Goal: Information Seeking & Learning: Learn about a topic

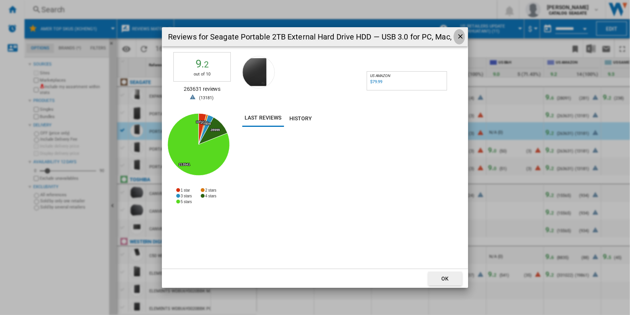
click at [460, 35] on ng-md-icon "getI18NText('BUTTONS.CLOSE_DIALOG')" at bounding box center [461, 37] width 9 height 9
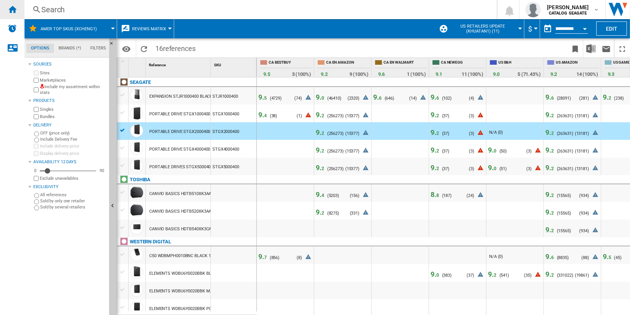
click at [12, 9] on ng-md-icon "Home" at bounding box center [12, 9] width 9 height 9
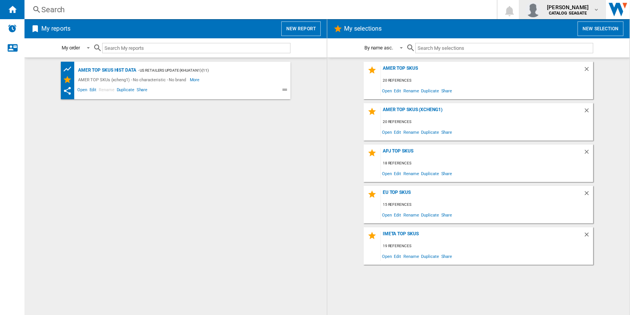
click at [598, 0] on button "[PERSON_NAME] CATALOG [GEOGRAPHIC_DATA]" at bounding box center [563, 9] width 86 height 19
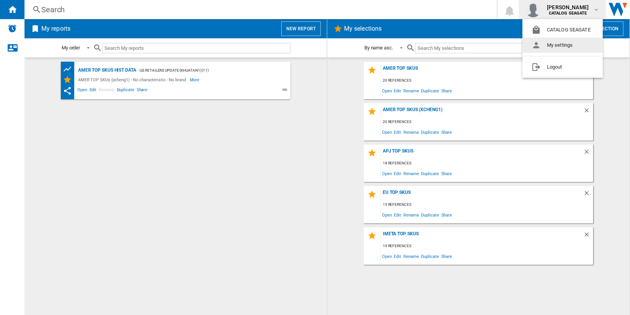
click at [252, 200] on md-backdrop at bounding box center [315, 157] width 630 height 315
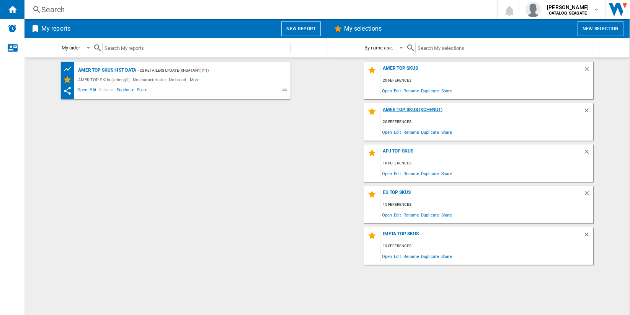
click at [435, 112] on div "AMER TOP SKUs (xcheng1)" at bounding box center [482, 112] width 203 height 10
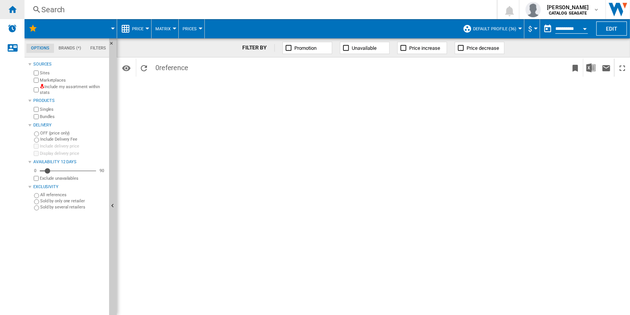
click at [17, 11] on div "Home" at bounding box center [12, 9] width 25 height 19
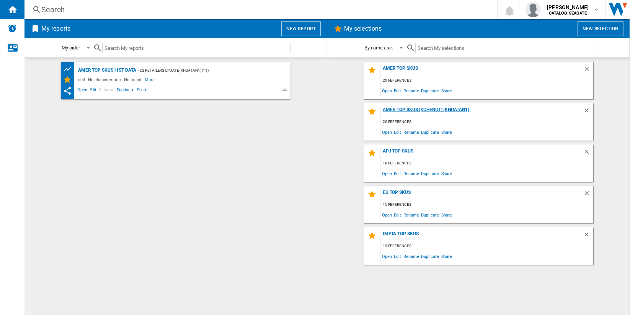
click at [439, 109] on div "AMER TOP SKUs (xcheng1) (khuatan1)" at bounding box center [482, 112] width 203 height 10
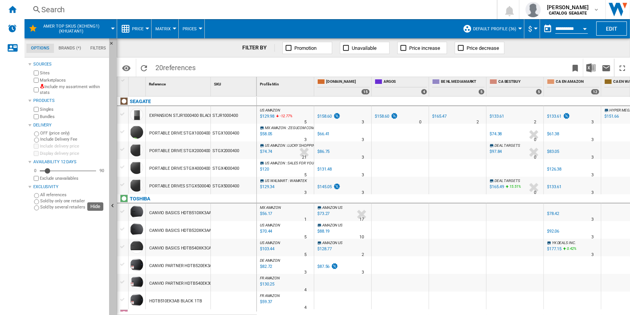
click at [113, 95] on button "Hide" at bounding box center [113, 206] width 8 height 336
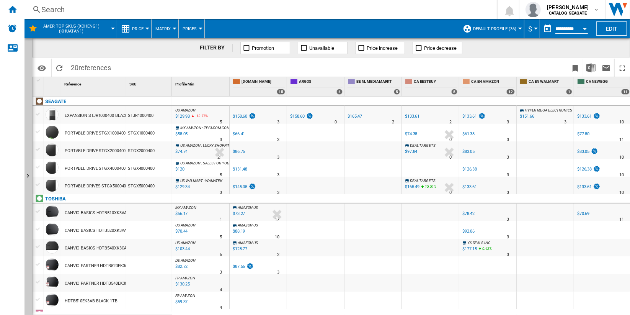
click at [143, 28] on span "Price" at bounding box center [137, 28] width 11 height 5
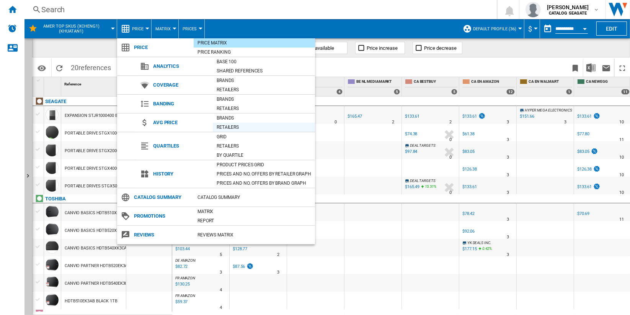
click at [250, 123] on div "Retailers" at bounding box center [264, 127] width 102 height 8
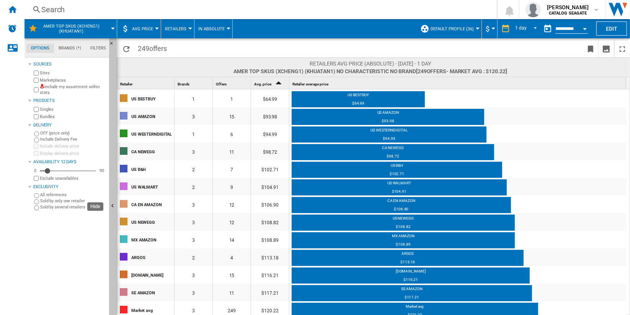
click at [114, 160] on button "Hide" at bounding box center [113, 206] width 8 height 336
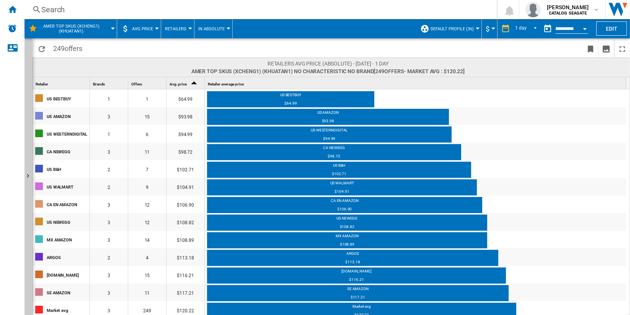
click at [220, 31] on span "In Absolute" at bounding box center [211, 28] width 26 height 5
click at [224, 67] on span "In Relative" at bounding box center [212, 65] width 27 height 7
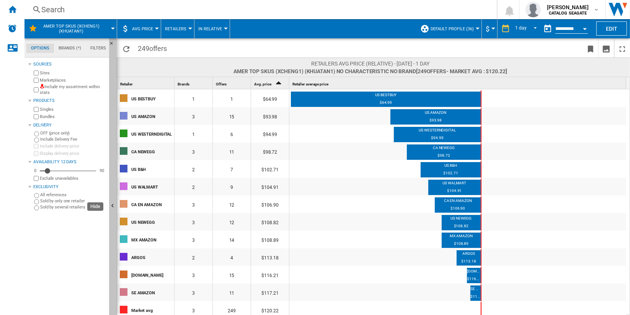
click at [111, 190] on button "Hide" at bounding box center [113, 206] width 8 height 336
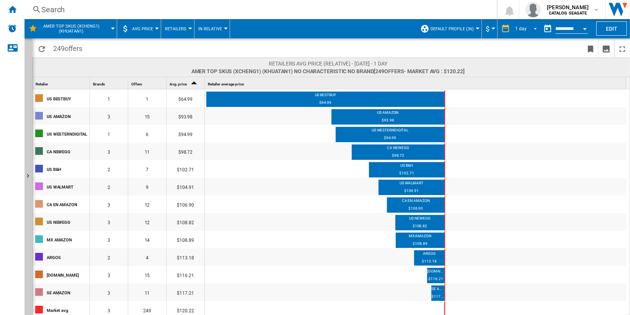
click at [525, 28] on span "1 day" at bounding box center [521, 29] width 12 height 7
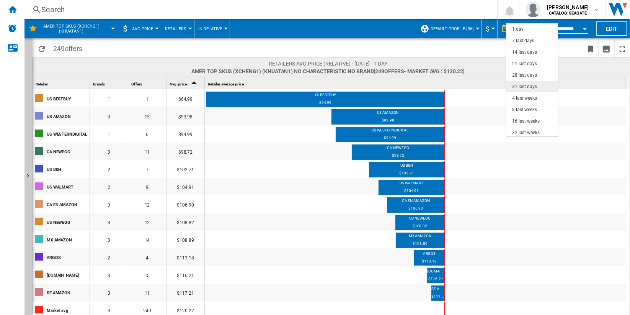
click at [539, 88] on md-option "31 last days" at bounding box center [532, 86] width 52 height 11
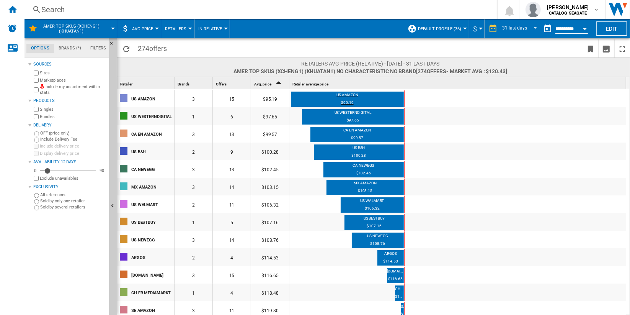
click at [350, 100] on div "$95.19" at bounding box center [347, 103] width 113 height 7
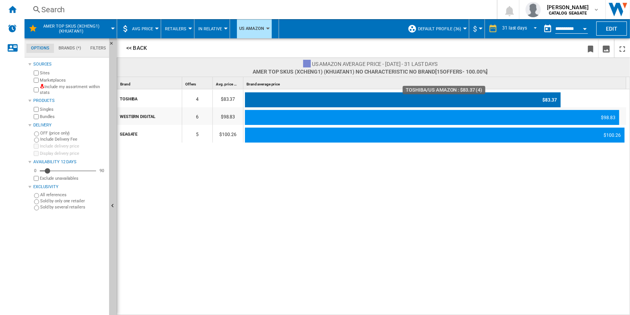
click at [545, 98] on div "$83.37" at bounding box center [403, 99] width 316 height 15
click at [549, 98] on div "$83.37" at bounding box center [403, 99] width 316 height 15
click at [499, 100] on div "$83.37" at bounding box center [403, 99] width 316 height 15
click at [330, 99] on div "$83.37" at bounding box center [403, 99] width 316 height 15
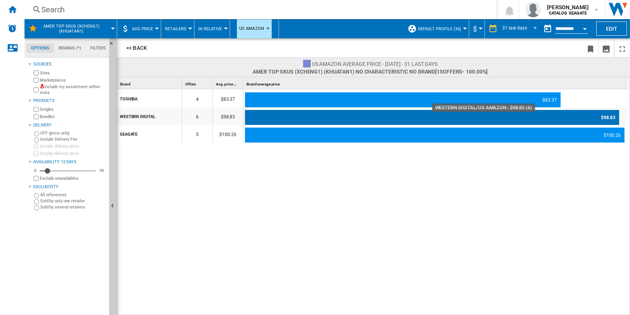
click at [310, 114] on div "$98.83" at bounding box center [432, 117] width 374 height 15
click at [613, 116] on div "$98.83" at bounding box center [432, 117] width 374 height 15
click at [610, 116] on div "$98.83" at bounding box center [432, 117] width 374 height 15
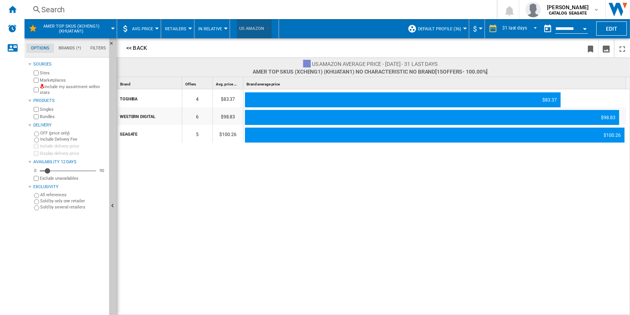
click at [259, 29] on span "US AMAZON" at bounding box center [251, 29] width 25 height 14
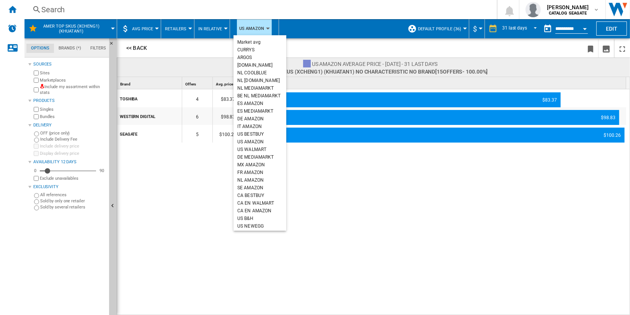
click at [325, 43] on md-backdrop at bounding box center [315, 157] width 630 height 315
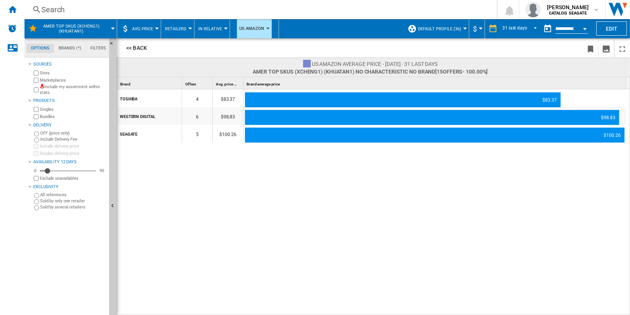
click at [218, 27] on span "In Relative" at bounding box center [210, 28] width 24 height 5
click at [222, 43] on button "In Absolute" at bounding box center [214, 47] width 42 height 18
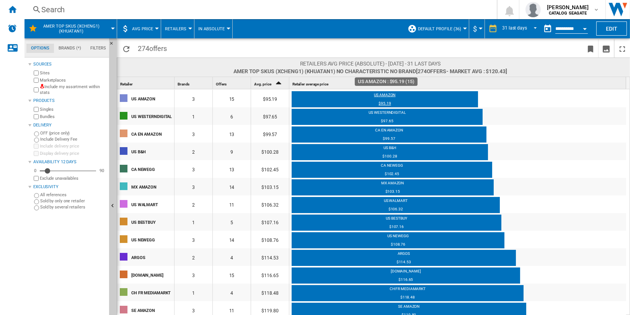
click at [386, 96] on div "US AMAZON" at bounding box center [385, 96] width 186 height 8
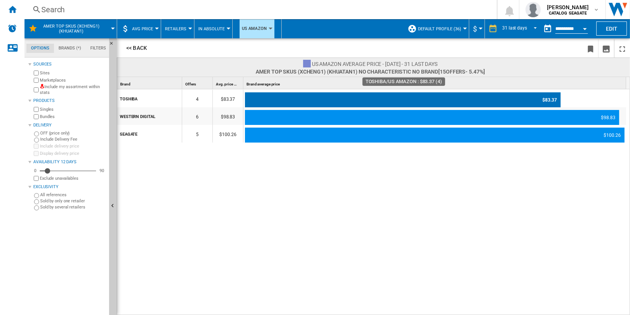
click at [387, 98] on div "$83.37" at bounding box center [403, 99] width 316 height 15
click at [549, 99] on div "$83.37" at bounding box center [403, 99] width 316 height 15
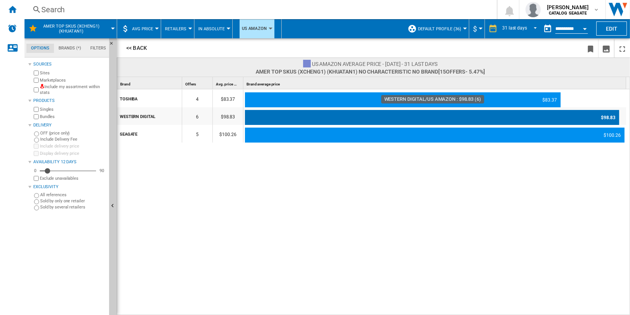
click at [611, 118] on div "$98.83" at bounding box center [432, 117] width 374 height 15
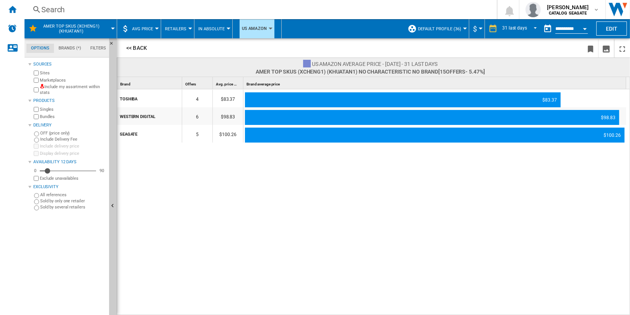
click at [182, 28] on span "Retailers" at bounding box center [175, 28] width 21 height 5
click at [188, 48] on button "Brands" at bounding box center [179, 47] width 37 height 18
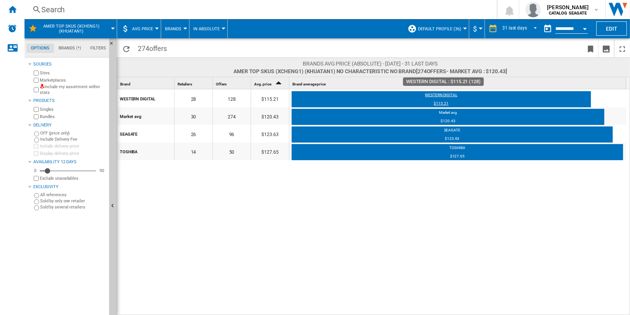
click at [442, 95] on div "WESTERN DIGITAL" at bounding box center [441, 96] width 299 height 8
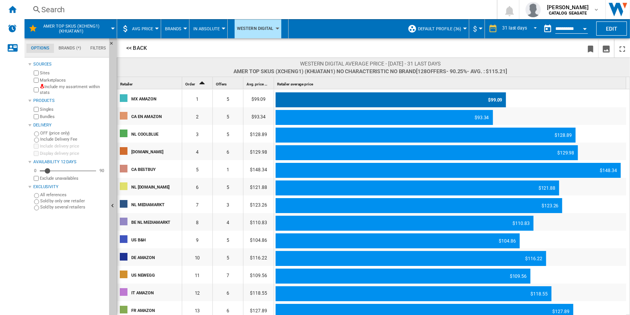
click at [493, 98] on div "$99.09" at bounding box center [391, 99] width 230 height 15
click at [496, 98] on div "$99.09" at bounding box center [391, 99] width 230 height 15
click at [495, 98] on div "$99.09" at bounding box center [391, 99] width 230 height 15
click at [492, 101] on div "$99.09" at bounding box center [391, 99] width 230 height 15
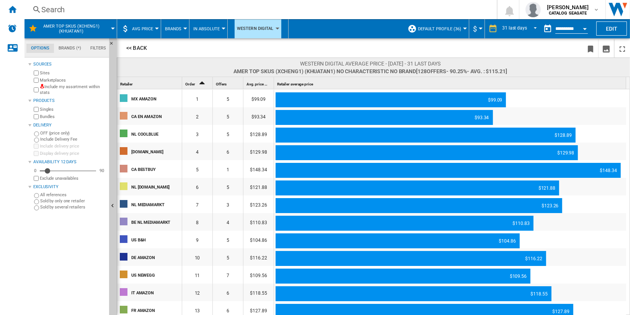
click at [157, 30] on md-menu "AVG Price Price Price Matrix Price Ranking Analytics Base 100 Shared references…" at bounding box center [139, 28] width 44 height 19
click at [154, 27] on button "AVG Price" at bounding box center [144, 28] width 25 height 19
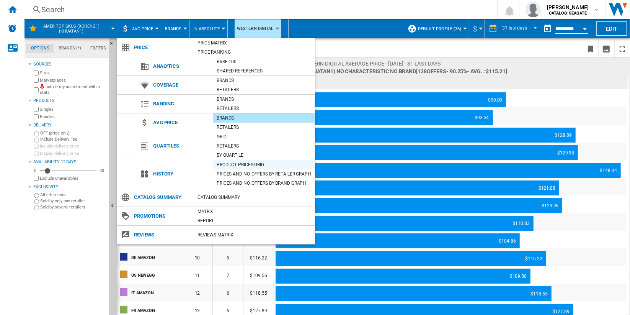
click at [281, 167] on div "Product prices grid" at bounding box center [264, 165] width 102 height 8
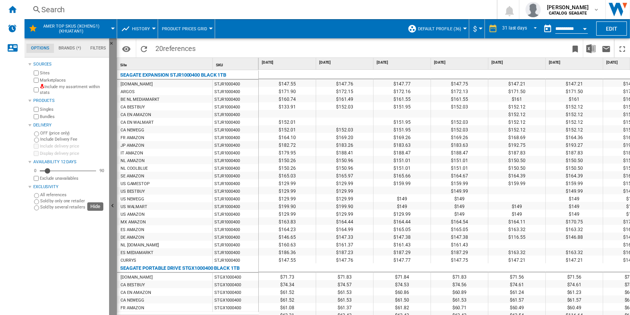
click at [112, 162] on button "Hide" at bounding box center [113, 206] width 8 height 336
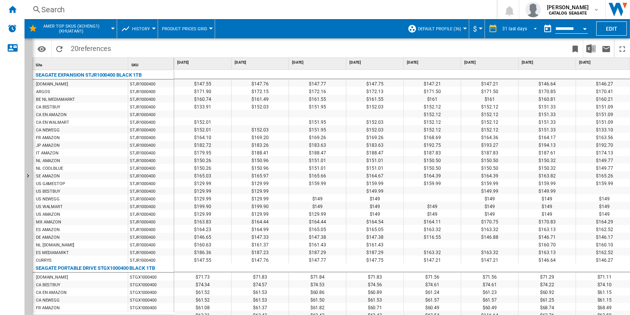
click at [529, 29] on span "REPORTS.WIZARD.STEPS.REPORT.STEPS.REPORT_OPTIONS.PERIOD: 31 last days" at bounding box center [533, 28] width 9 height 7
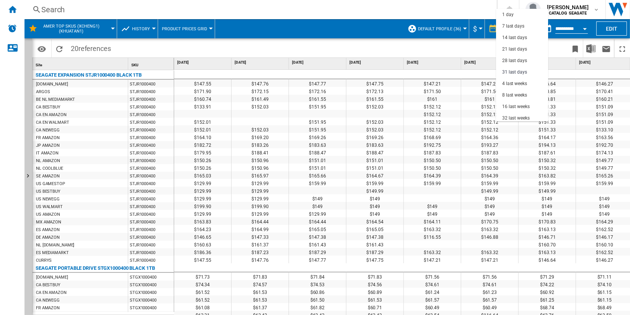
scroll to position [43, 0]
click at [534, 108] on md-option "12 last months" at bounding box center [522, 108] width 52 height 11
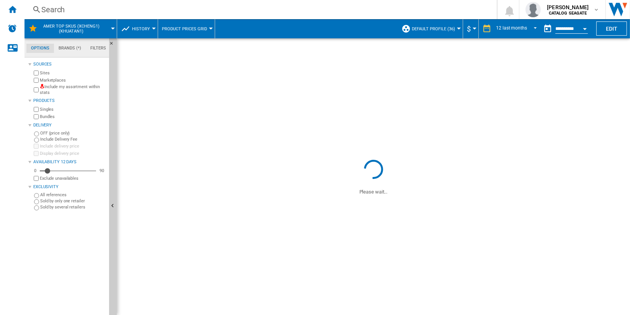
click at [151, 29] on button "History" at bounding box center [143, 28] width 22 height 19
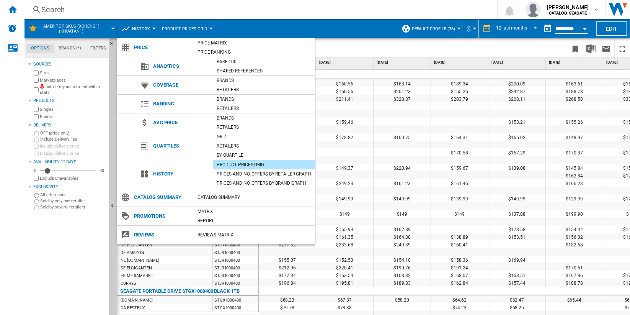
click at [459, 49] on md-backdrop at bounding box center [315, 157] width 630 height 315
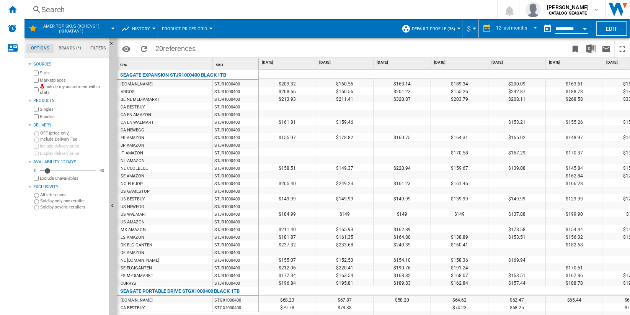
click at [152, 31] on button "History" at bounding box center [143, 28] width 22 height 19
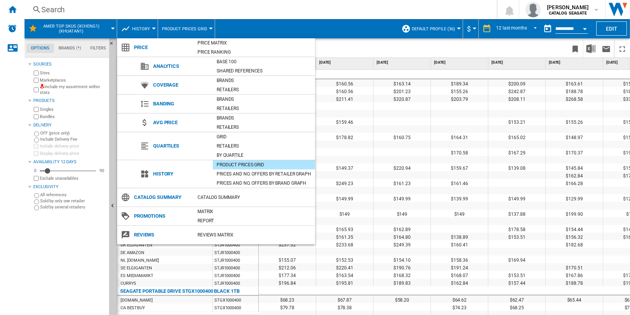
drag, startPoint x: 449, startPoint y: 46, endPoint x: 499, endPoint y: 59, distance: 51.7
click at [450, 46] on md-backdrop at bounding box center [315, 157] width 630 height 315
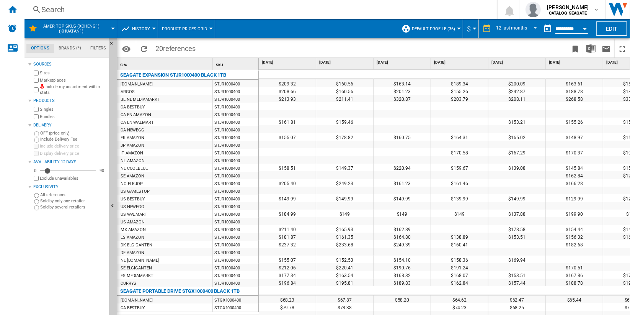
click at [147, 26] on span "History" at bounding box center [141, 28] width 18 height 5
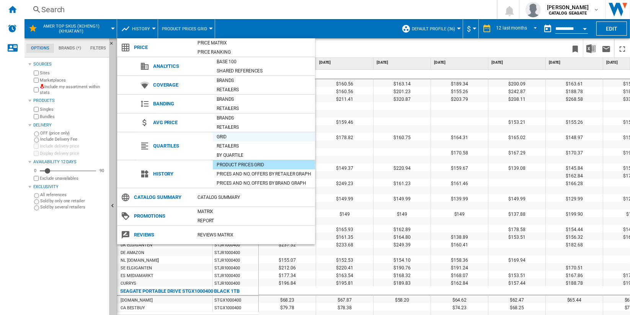
click at [247, 137] on div "Grid" at bounding box center [264, 137] width 102 height 8
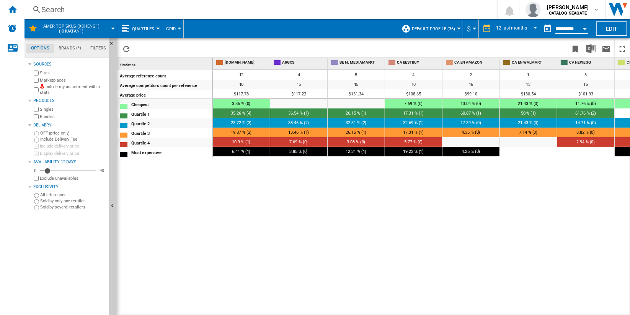
click at [243, 111] on span "35.26 % (4)" at bounding box center [241, 113] width 21 height 5
click at [235, 111] on span "35.26 % (4)" at bounding box center [241, 113] width 21 height 5
drag, startPoint x: 252, startPoint y: 103, endPoint x: 232, endPoint y: 102, distance: 19.6
click at [232, 102] on div "3.85 % (0)" at bounding box center [241, 104] width 57 height 10
drag, startPoint x: 232, startPoint y: 102, endPoint x: 173, endPoint y: 30, distance: 93.3
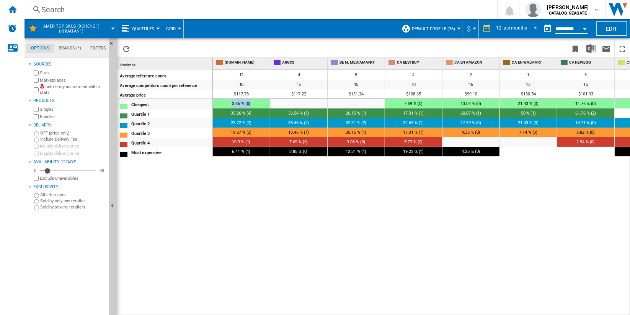
click at [173, 30] on span "Grid" at bounding box center [171, 28] width 10 height 5
click at [272, 183] on md-backdrop at bounding box center [315, 157] width 630 height 315
click at [157, 32] on button "Quartiles" at bounding box center [145, 28] width 26 height 19
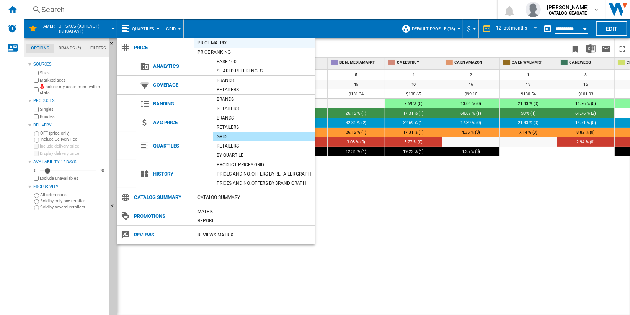
click at [242, 43] on div "Price Matrix" at bounding box center [254, 43] width 121 height 8
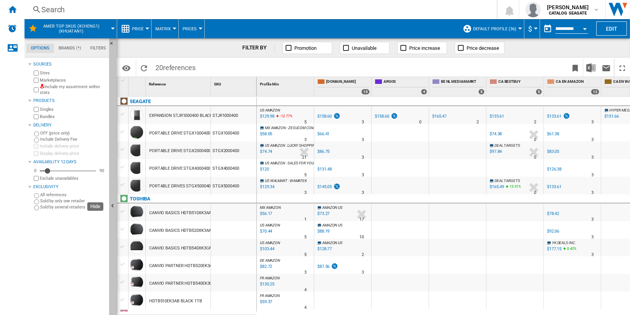
click at [114, 171] on button "Hide" at bounding box center [113, 206] width 8 height 336
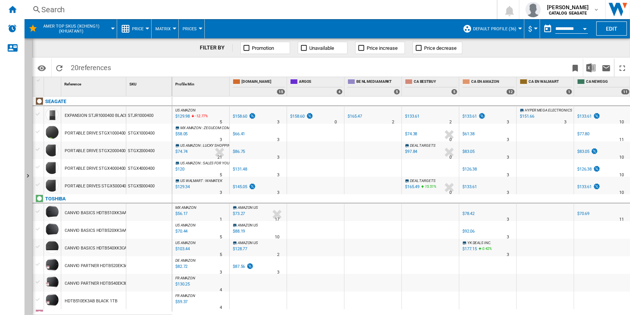
click at [264, 116] on div "UK AMAZON -1.0 % $158.60 % N/A 3 UK AMAZON" at bounding box center [258, 117] width 54 height 18
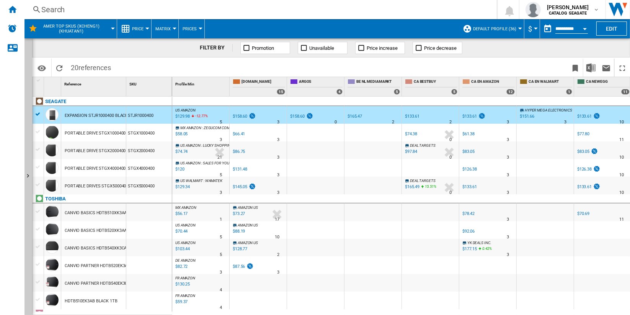
click at [171, 27] on button "Matrix" at bounding box center [164, 28] width 19 height 19
click at [144, 27] on md-backdrop at bounding box center [315, 157] width 630 height 315
click at [144, 28] on button "Price" at bounding box center [139, 28] width 15 height 19
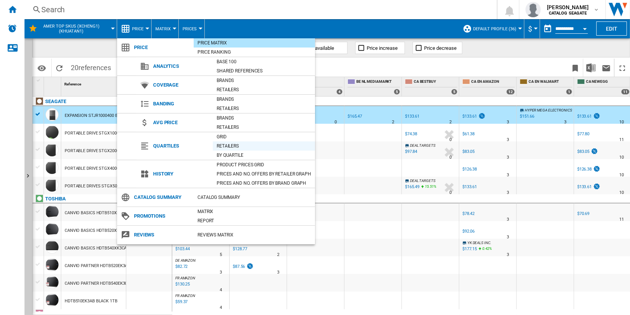
click at [262, 144] on div "Retailers" at bounding box center [264, 146] width 102 height 8
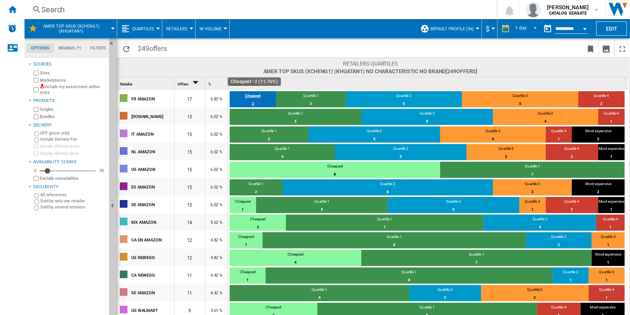
click at [255, 96] on div "Cheapest" at bounding box center [253, 96] width 46 height 7
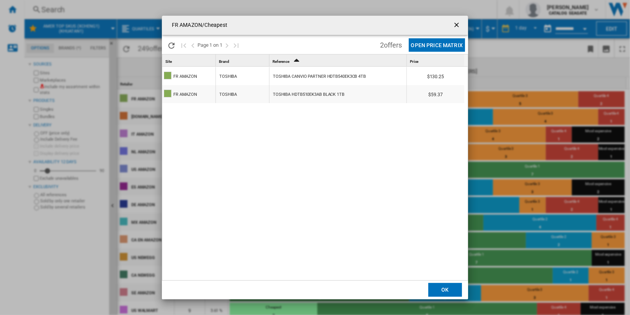
click at [449, 44] on button "Open Price Matrix" at bounding box center [437, 44] width 56 height 13
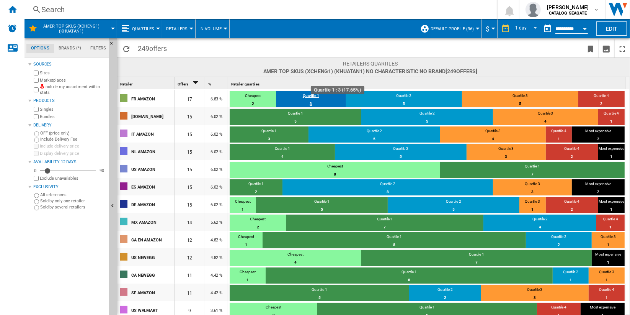
click at [310, 96] on div "Quartile 1" at bounding box center [311, 96] width 70 height 7
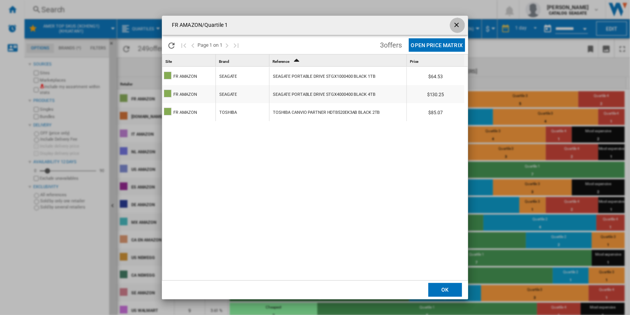
click at [457, 22] on ng-md-icon "getI18NText('BUTTONS.CLOSE_DIALOG')" at bounding box center [457, 25] width 9 height 9
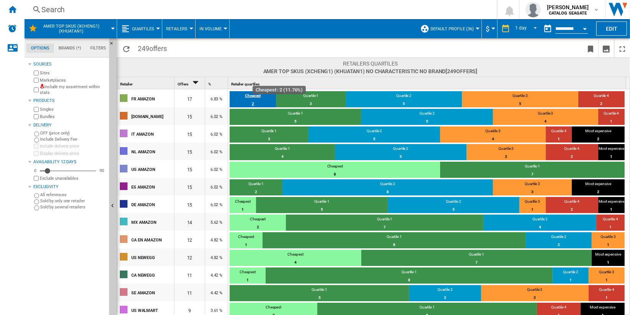
click at [252, 101] on div "2" at bounding box center [253, 104] width 46 height 8
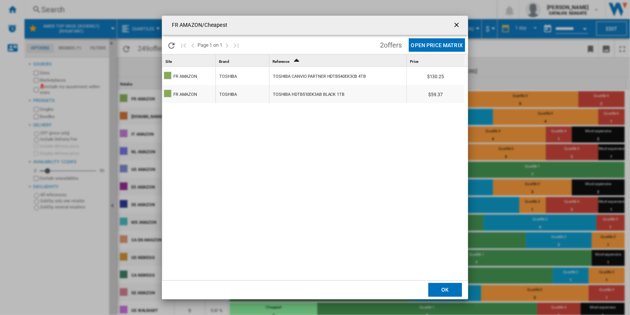
click at [457, 25] on ng-md-icon "getI18NText('BUTTONS.CLOSE_DIALOG')" at bounding box center [457, 25] width 9 height 9
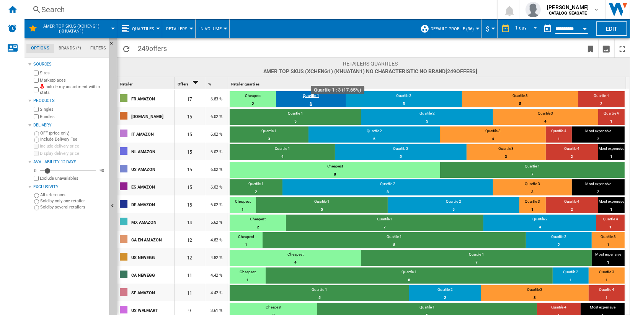
click at [306, 97] on div "Quartile 1" at bounding box center [311, 96] width 70 height 7
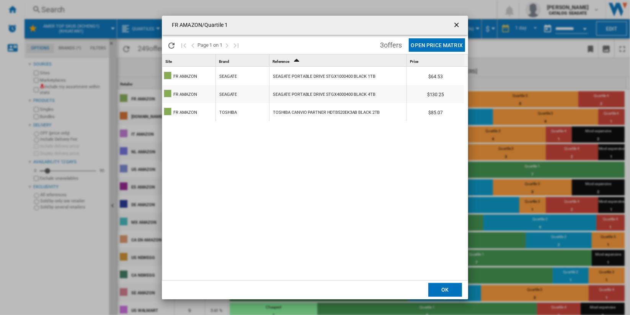
click at [456, 26] on ng-md-icon "getI18NText('BUTTONS.CLOSE_DIALOG')" at bounding box center [457, 25] width 9 height 9
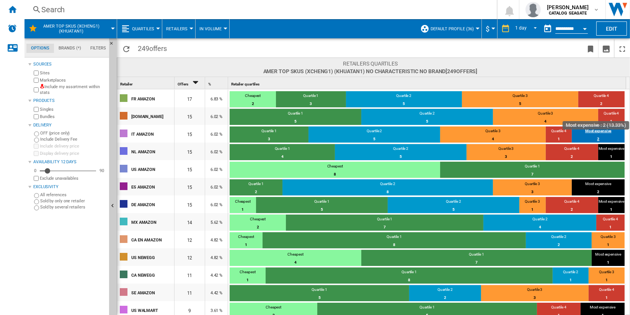
click at [605, 134] on div "Most expensive" at bounding box center [598, 131] width 53 height 7
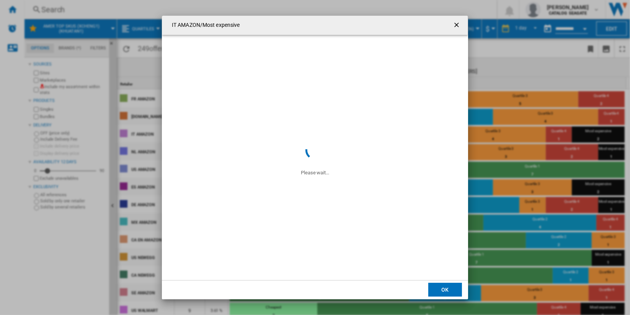
click at [601, 133] on div "IT AMAZON/Most expensive Please wait... Page 1 on 0 0 offer Open Price Matrix S…" at bounding box center [315, 157] width 630 height 315
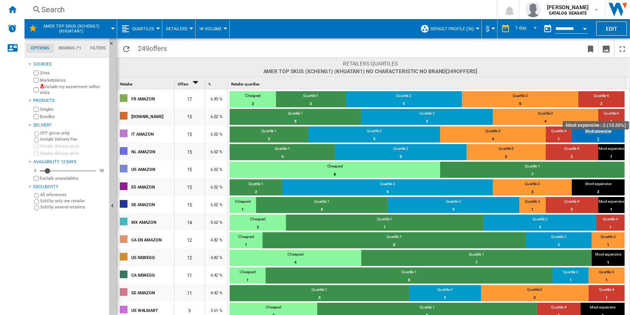
click at [598, 129] on div "Most expensive" at bounding box center [598, 131] width 53 height 7
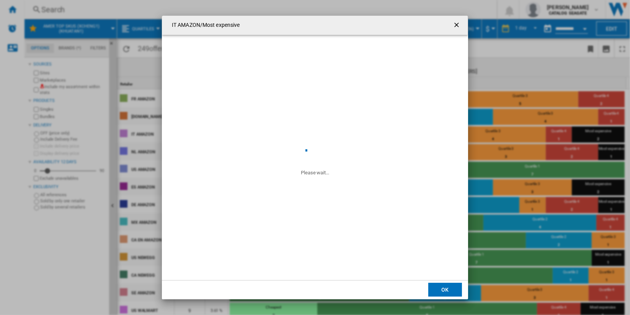
click at [598, 137] on div "IT AMAZON/Most expensive Please wait... Page 1 on 0 0 offer Open Price Matrix S…" at bounding box center [315, 157] width 630 height 315
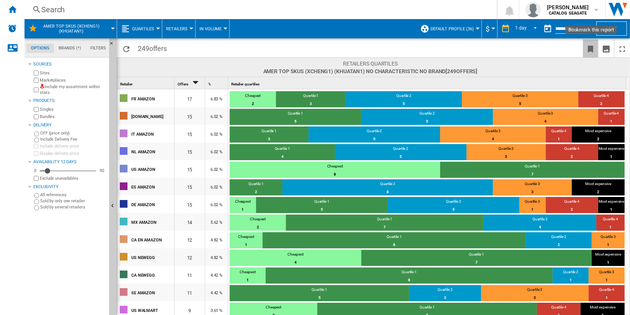
click at [586, 55] on button "Bookmark this report" at bounding box center [590, 48] width 15 height 18
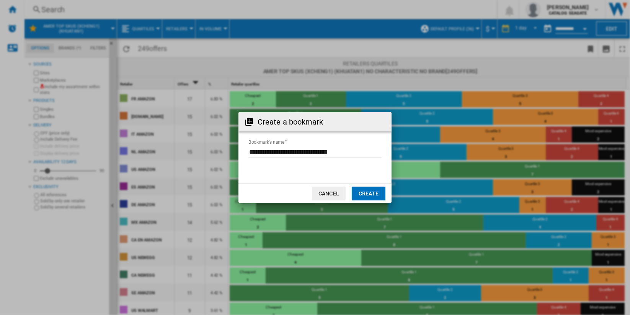
click at [441, 89] on div "Create a bookmark Bookmark's name Cancel Create" at bounding box center [315, 157] width 630 height 315
click at [331, 193] on button "Cancel" at bounding box center [329, 193] width 34 height 14
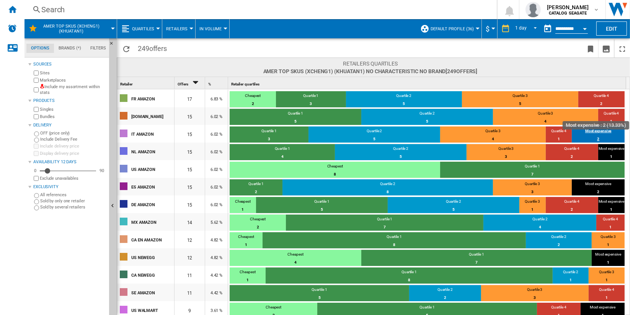
click at [599, 130] on div "Most expensive" at bounding box center [598, 131] width 53 height 7
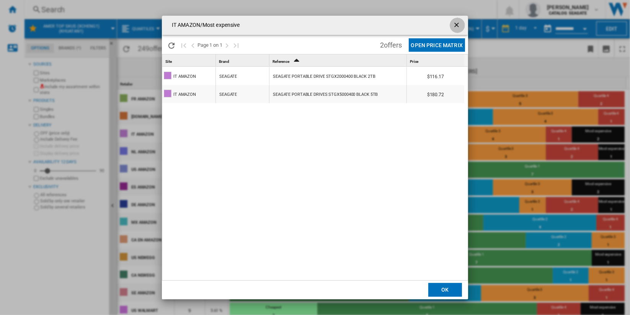
click at [456, 25] on ng-md-icon "getI18NText('BUTTONS.CLOSE_DIALOG')" at bounding box center [457, 25] width 9 height 9
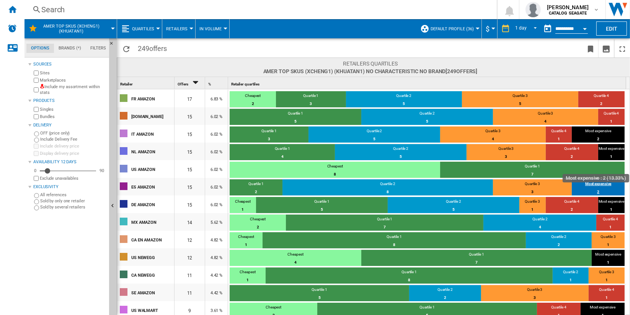
click at [606, 183] on div "Most expensive" at bounding box center [598, 184] width 53 height 7
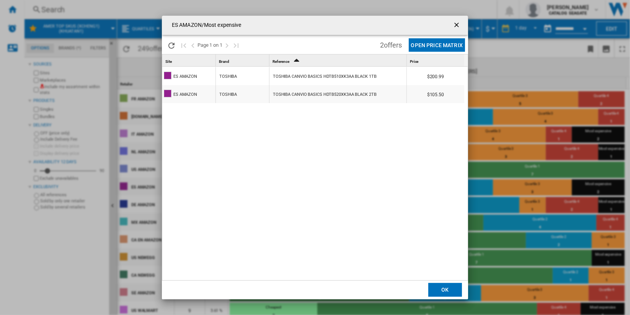
click at [457, 23] on ng-md-icon "getI18NText('BUTTONS.CLOSE_DIALOG')" at bounding box center [457, 25] width 9 height 9
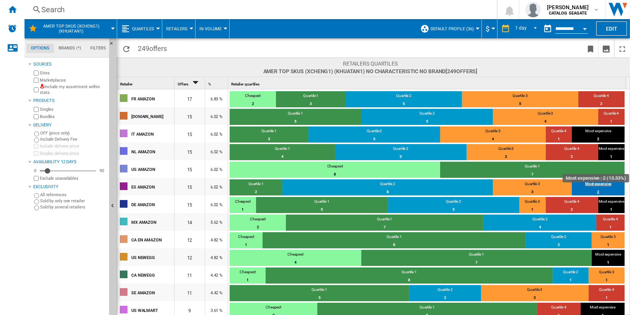
click at [603, 185] on div "Most expensive" at bounding box center [598, 184] width 53 height 7
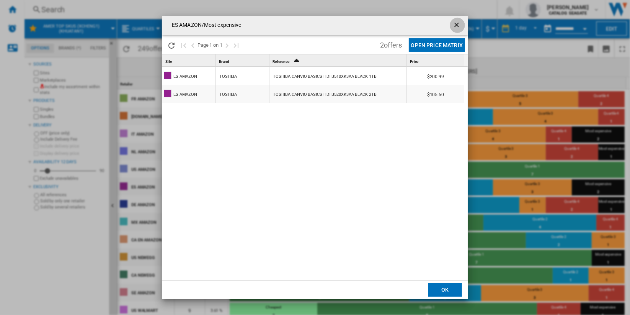
click at [456, 25] on ng-md-icon "getI18NText('BUTTONS.CLOSE_DIALOG')" at bounding box center [457, 25] width 9 height 9
